Goal: Task Accomplishment & Management: Use online tool/utility

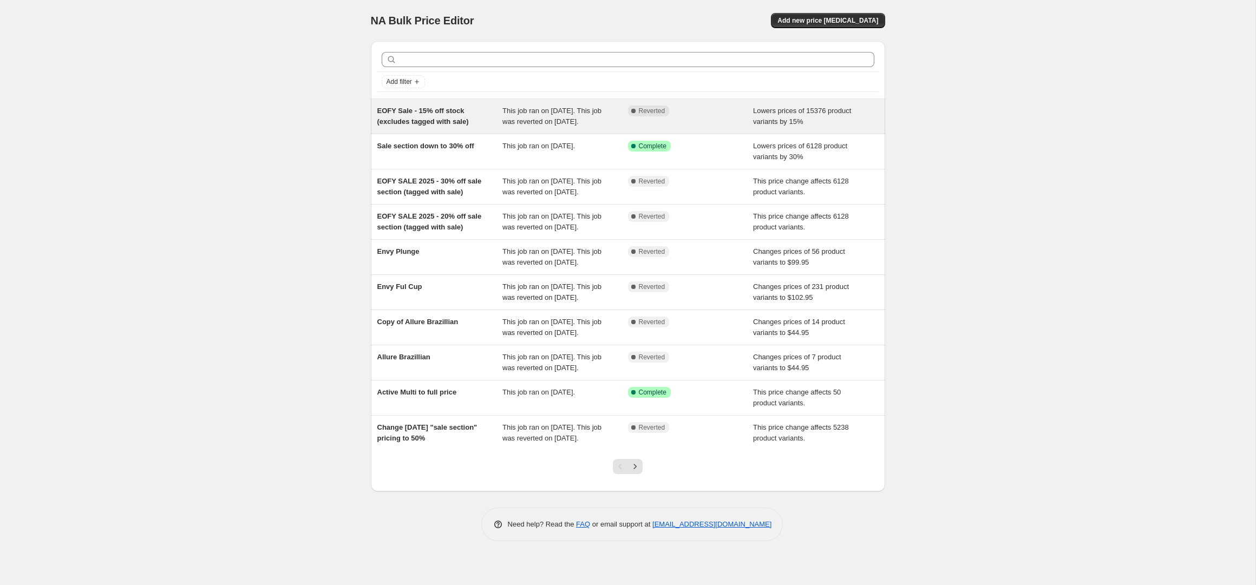
click at [827, 115] on span "Lowers prices of 15376 product variants by 15%" at bounding box center [802, 116] width 98 height 19
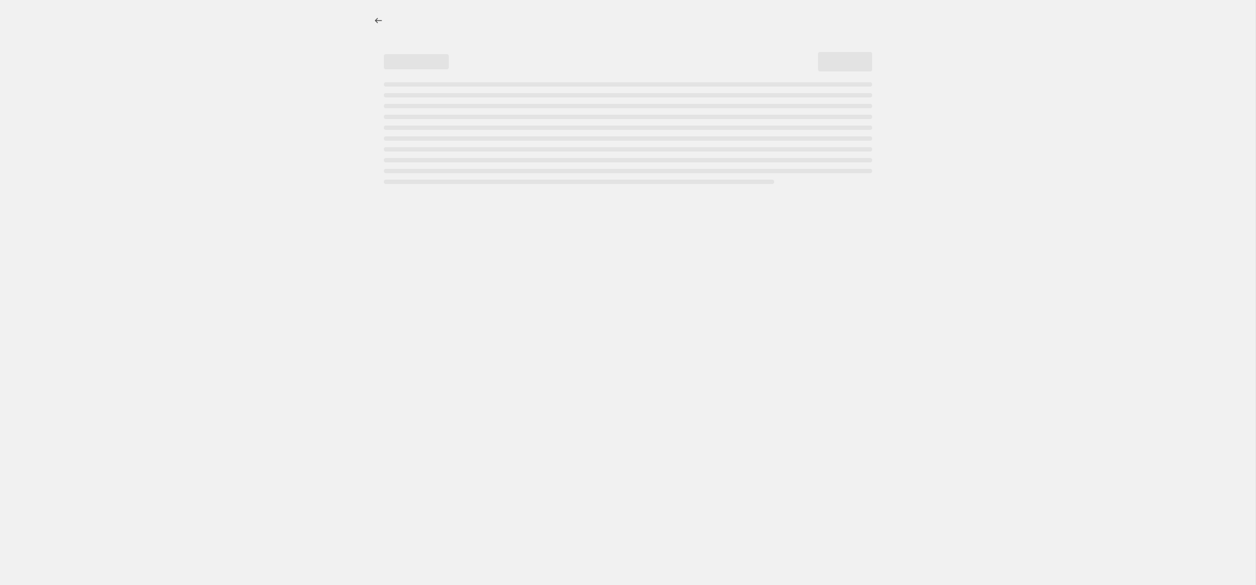
select select "percentage"
select select "tag"
select select "not_equal"
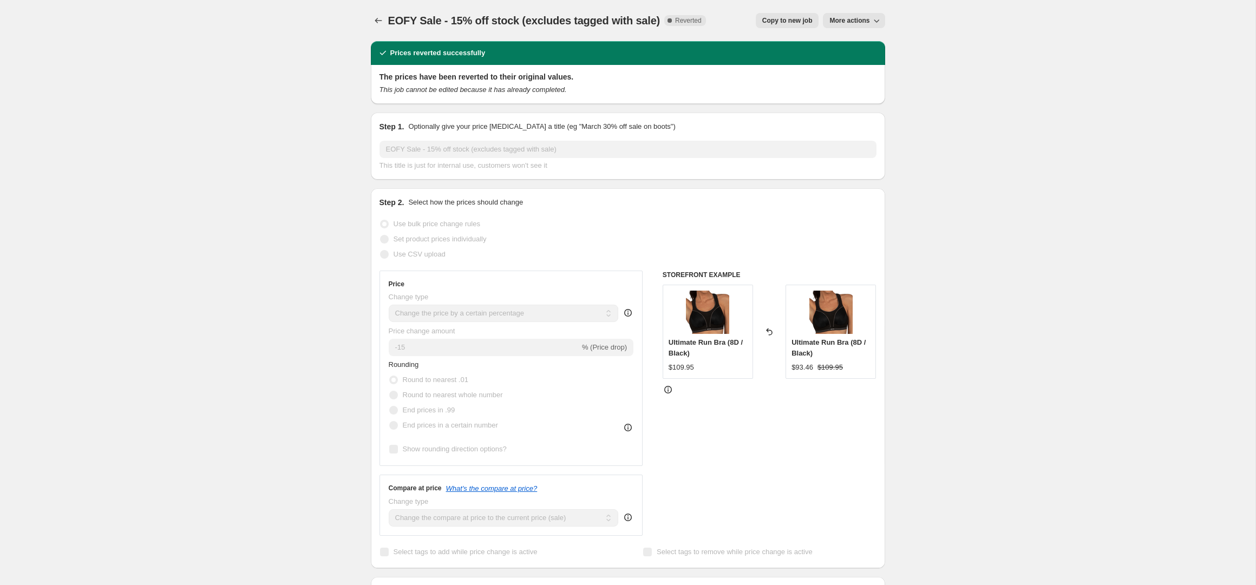
click at [736, 2] on div "EOFY Sale - 15% off stock (excludes tagged with sale). This page is ready EOFY …" at bounding box center [628, 20] width 514 height 41
click at [796, 20] on span "Copy to new job" at bounding box center [787, 20] width 50 height 9
select select "percentage"
select select "tag"
select select "not_equal"
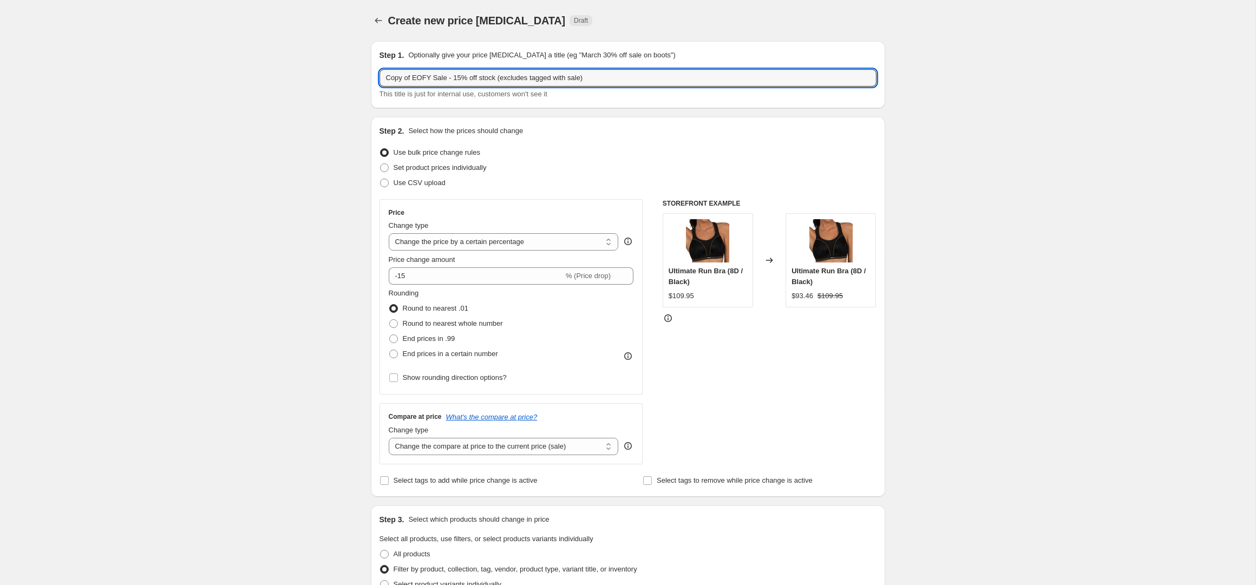
drag, startPoint x: 624, startPoint y: 80, endPoint x: 365, endPoint y: 73, distance: 258.9
click at [365, 73] on div "Step 1. Optionally give your price [MEDICAL_DATA] a title (eg "March 30% off sa…" at bounding box center [623, 585] width 523 height 1106
click at [469, 73] on input "Copy of EOFY Sale - 15% off stock (excludes tagged with sale)" at bounding box center [628, 77] width 497 height 17
drag, startPoint x: 448, startPoint y: 77, endPoint x: 338, endPoint y: 67, distance: 109.9
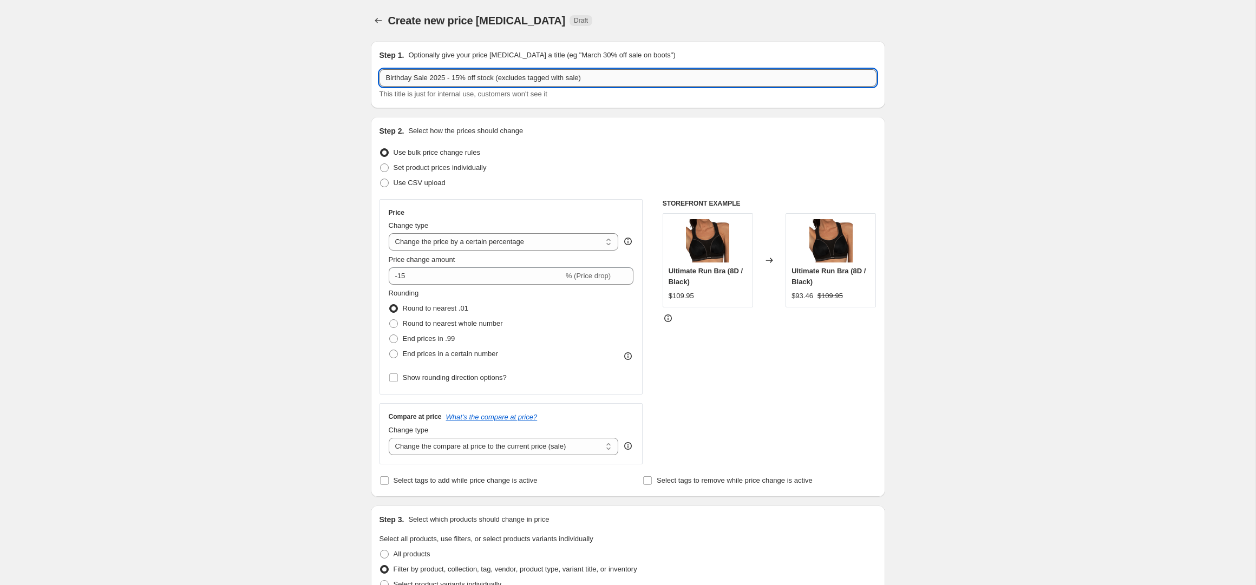
click at [506, 79] on input "Birthday Sale 2025 - 15% off stock (excludes tagged with sale)" at bounding box center [628, 77] width 497 height 17
drag, startPoint x: 505, startPoint y: 79, endPoint x: 634, endPoint y: 81, distance: 129.4
click at [634, 81] on input "Birthday Sale 2025 - 15% off stock (excludes tagged with sale)" at bounding box center [628, 77] width 497 height 17
type input "Birthday Sale 2025 - 15% off stock (excludes tagged with sale)"
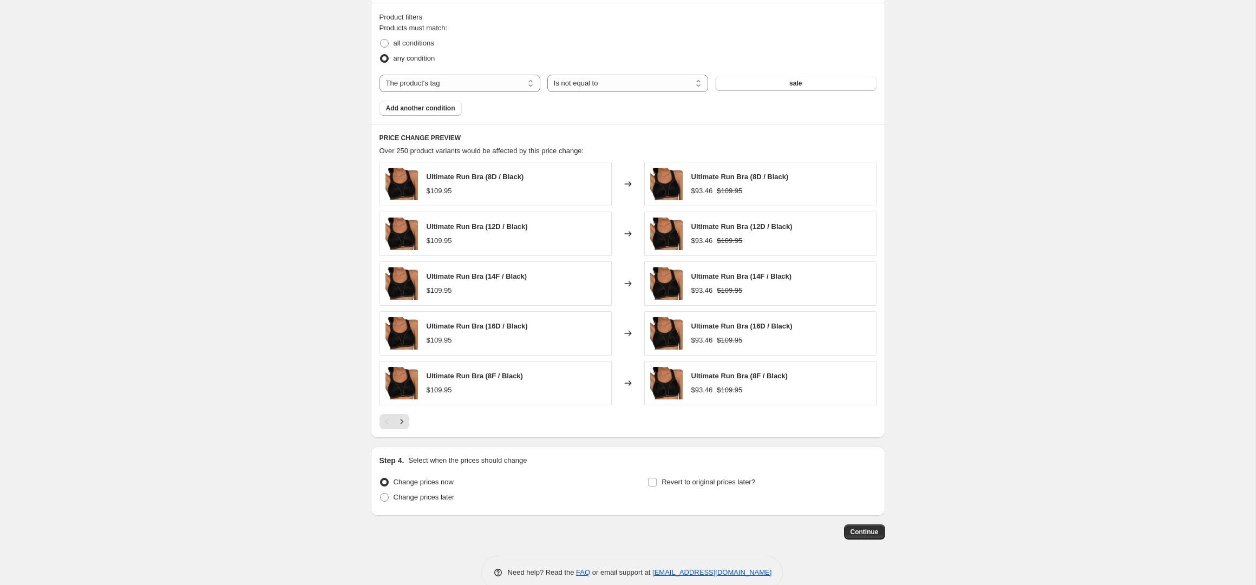
scroll to position [622, 0]
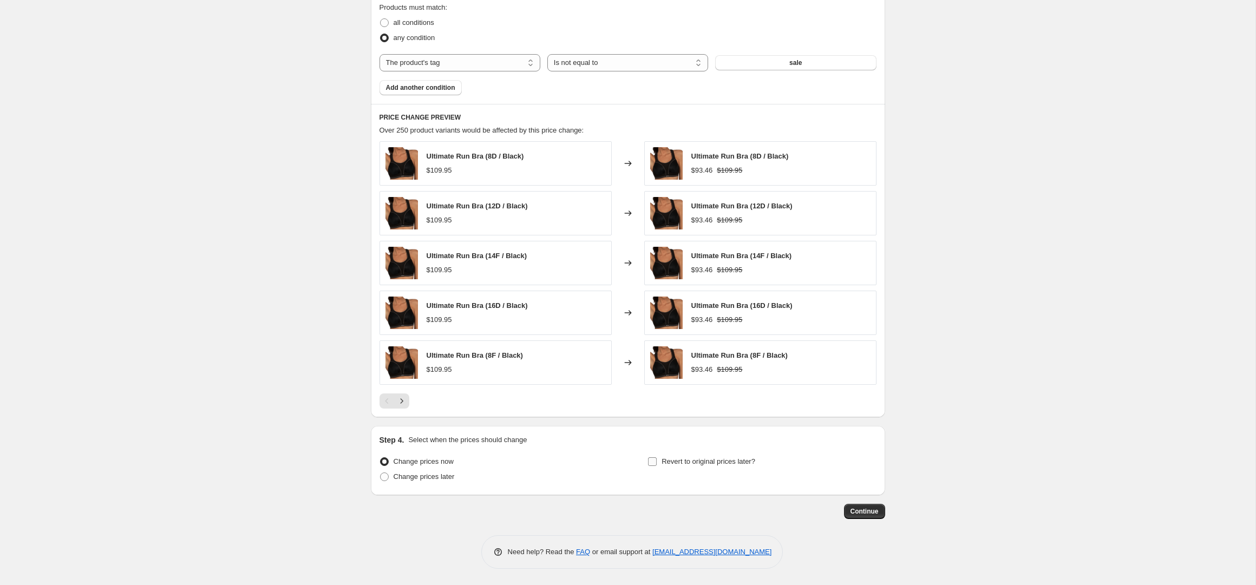
click at [652, 459] on input "Revert to original prices later?" at bounding box center [652, 462] width 9 height 9
checkbox input "true"
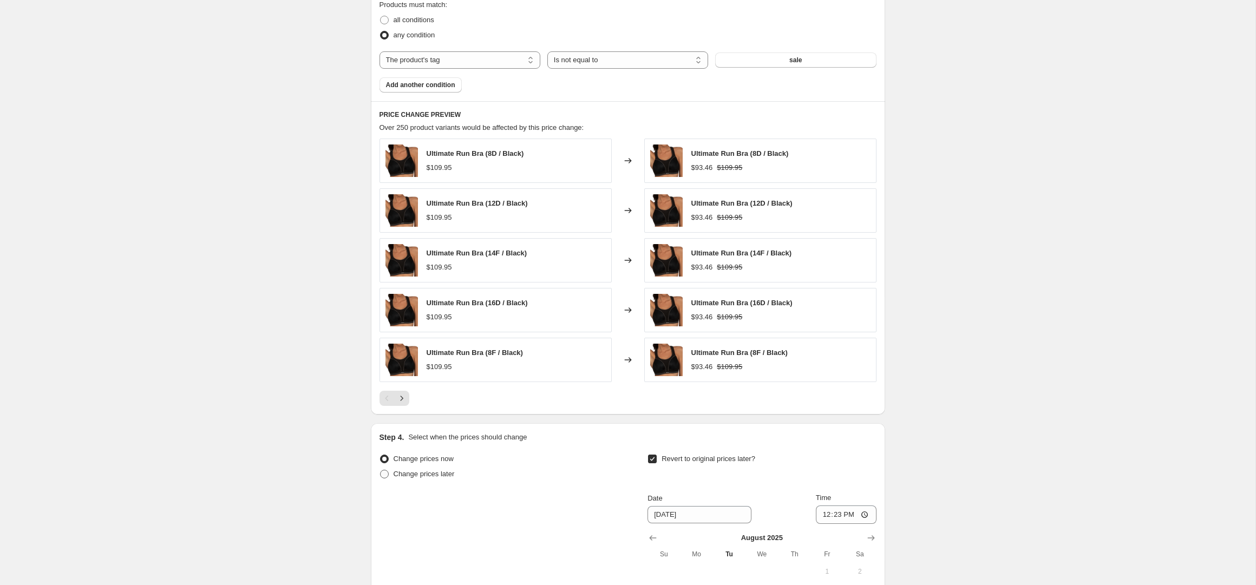
click at [389, 477] on label "Change prices later" at bounding box center [417, 474] width 75 height 15
click at [381, 471] on input "Change prices later" at bounding box center [380, 470] width 1 height 1
radio input "true"
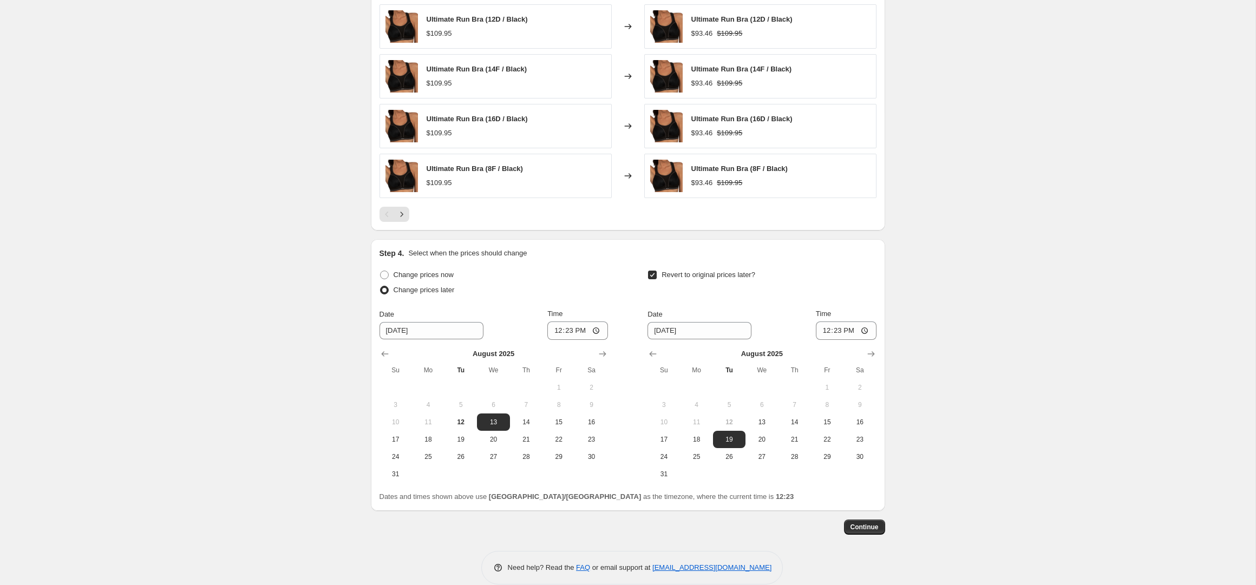
scroll to position [807, 0]
click at [491, 429] on button "13" at bounding box center [493, 421] width 32 height 17
click at [558, 330] on input "12:23" at bounding box center [577, 330] width 61 height 18
type input "16:30"
click at [613, 295] on div "Change prices now Change prices later Date [DATE] Time 16:[DATE] Mo Tu We Th Fr…" at bounding box center [628, 374] width 497 height 216
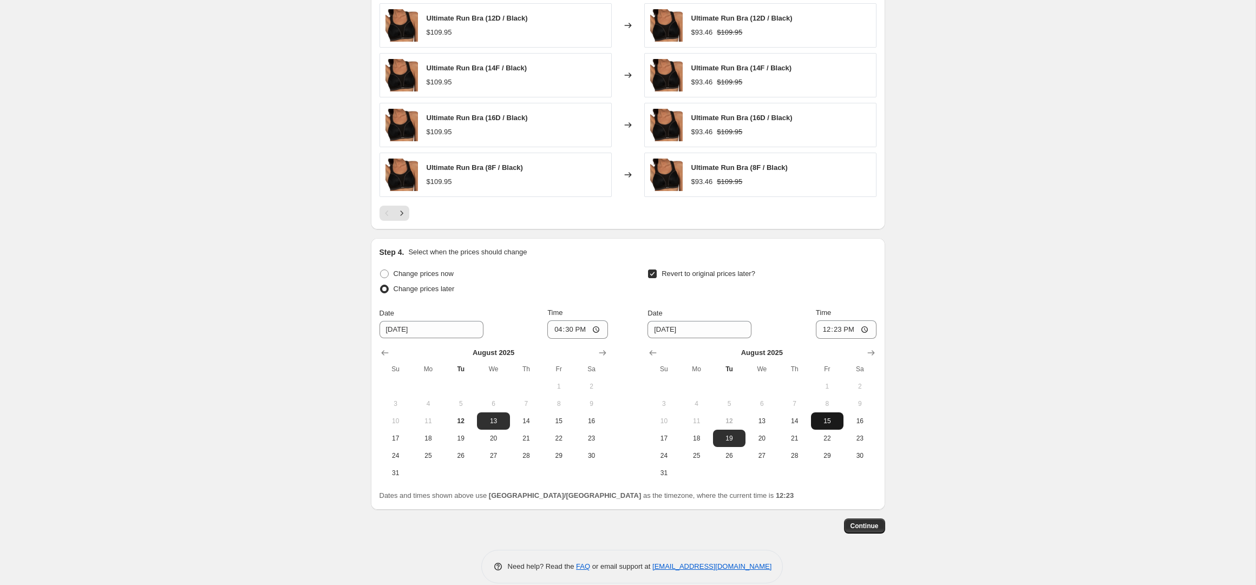
click at [824, 425] on span "15" at bounding box center [827, 421] width 24 height 9
type input "[DATE]"
click at [827, 332] on input "12:23" at bounding box center [846, 330] width 61 height 18
type input "03:00"
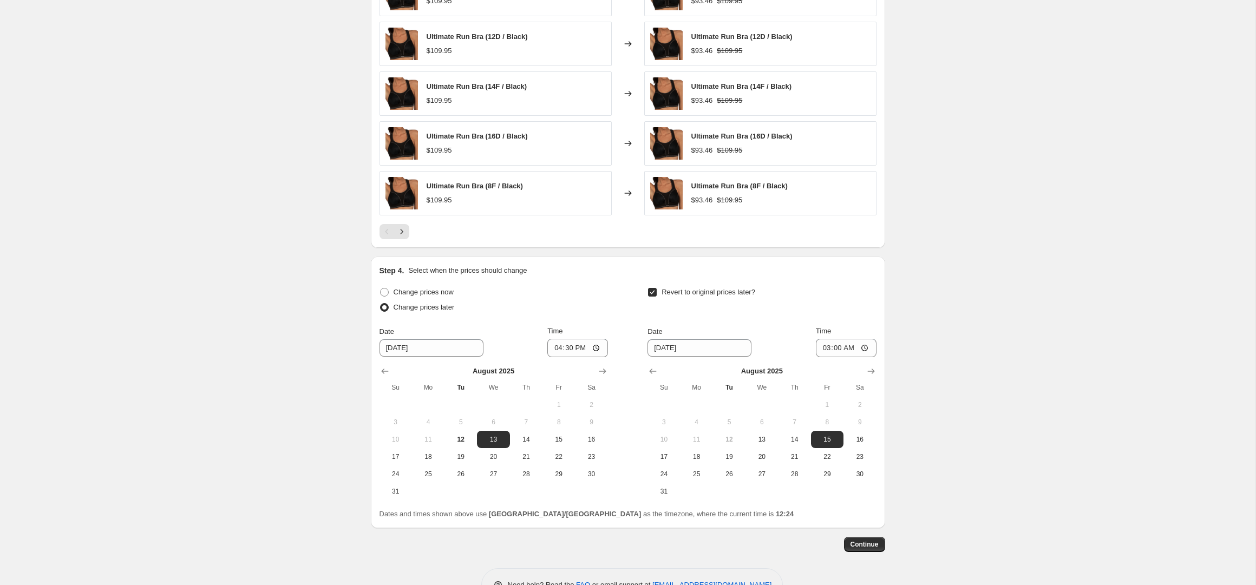
scroll to position [789, 0]
click at [874, 290] on div "Revert to original prices later?" at bounding box center [762, 300] width 229 height 32
click at [650, 275] on div "Step 4. Select when the prices should change" at bounding box center [628, 269] width 497 height 11
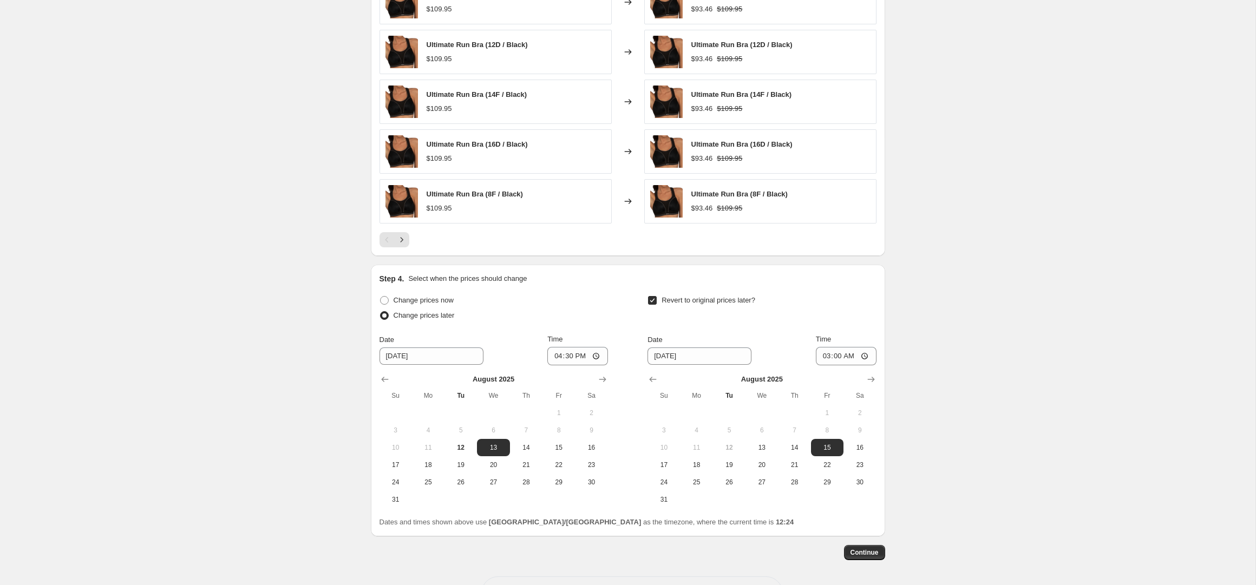
scroll to position [784, 0]
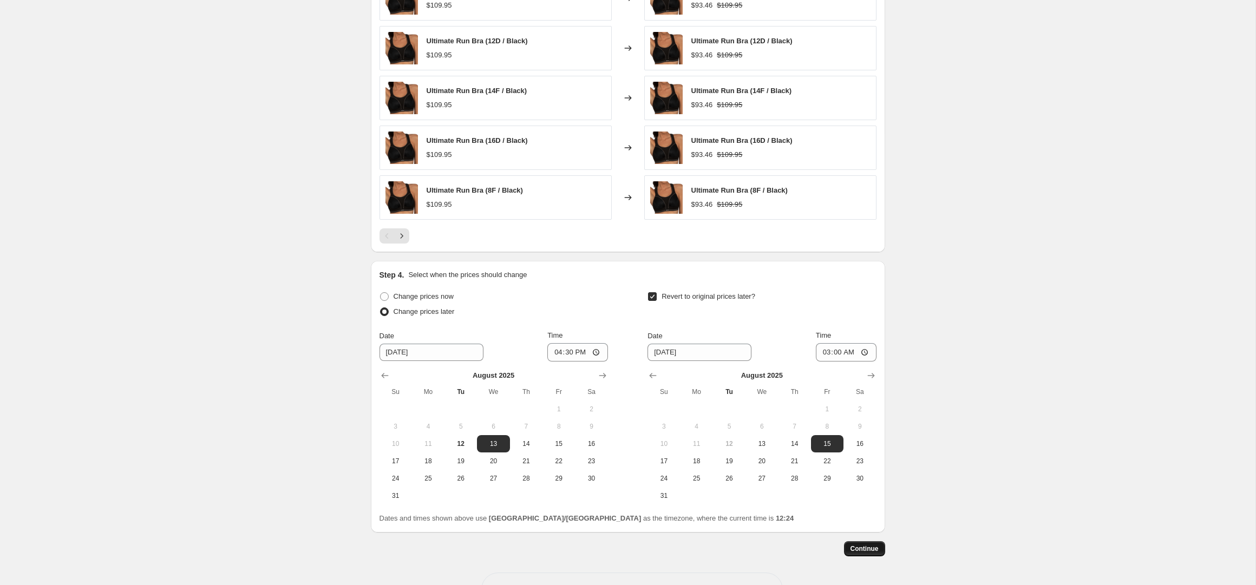
click at [858, 553] on span "Continue" at bounding box center [865, 549] width 28 height 9
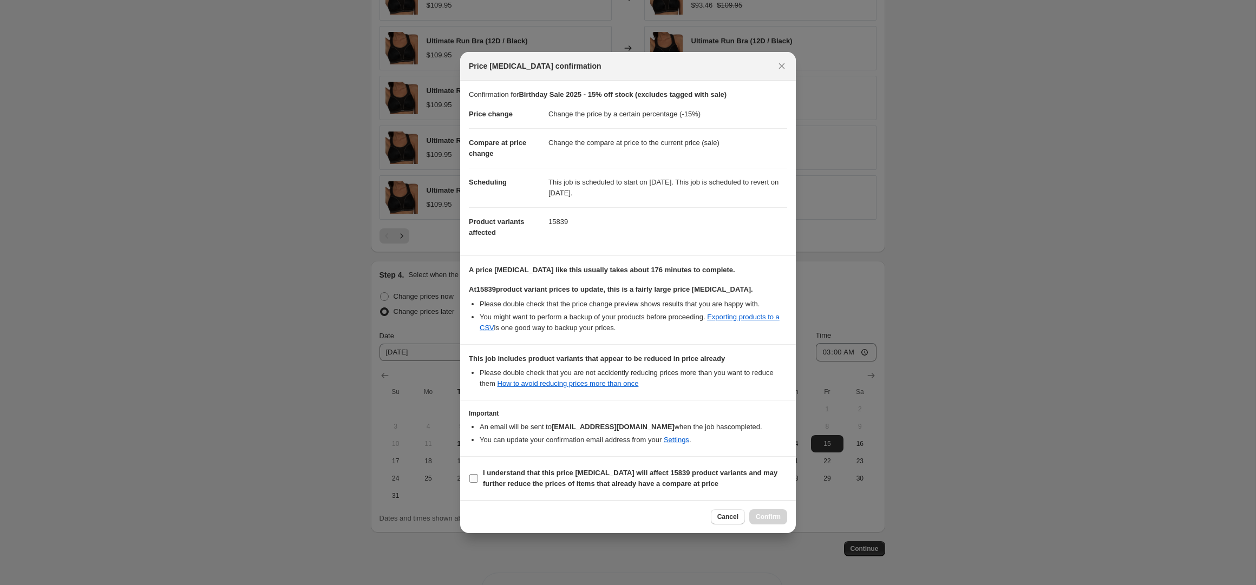
click at [473, 482] on input "I understand that this price [MEDICAL_DATA] will affect 15839 product variants …" at bounding box center [473, 478] width 9 height 9
checkbox input "true"
click at [762, 517] on span "Confirm" at bounding box center [768, 517] width 25 height 9
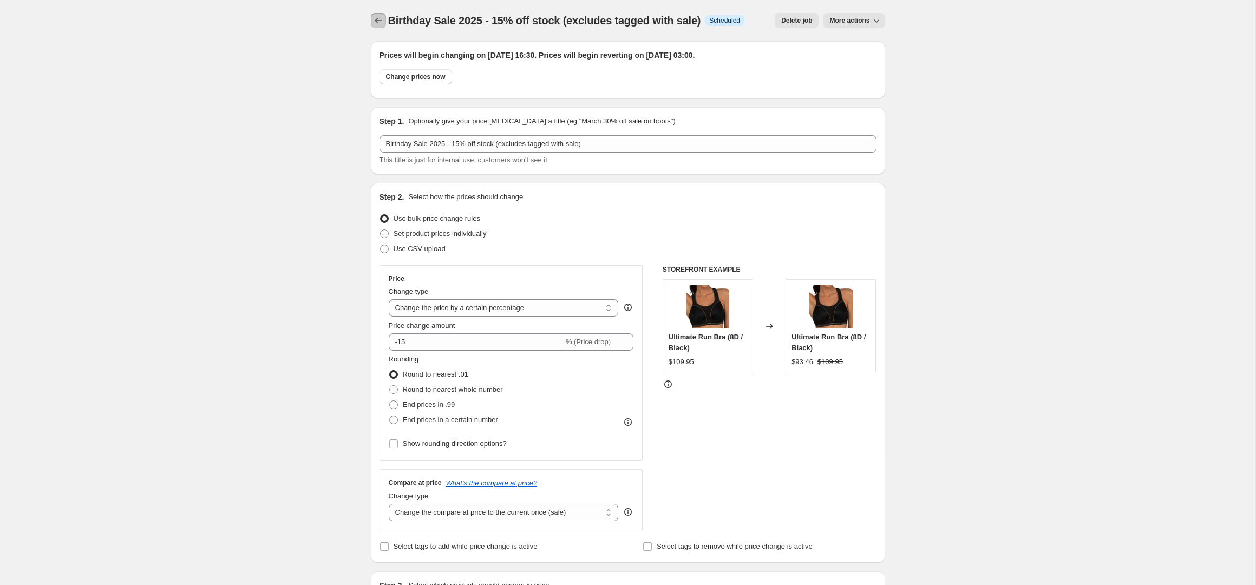
click at [380, 18] on icon "Price change jobs" at bounding box center [378, 20] width 11 height 11
